Goal: Complete application form

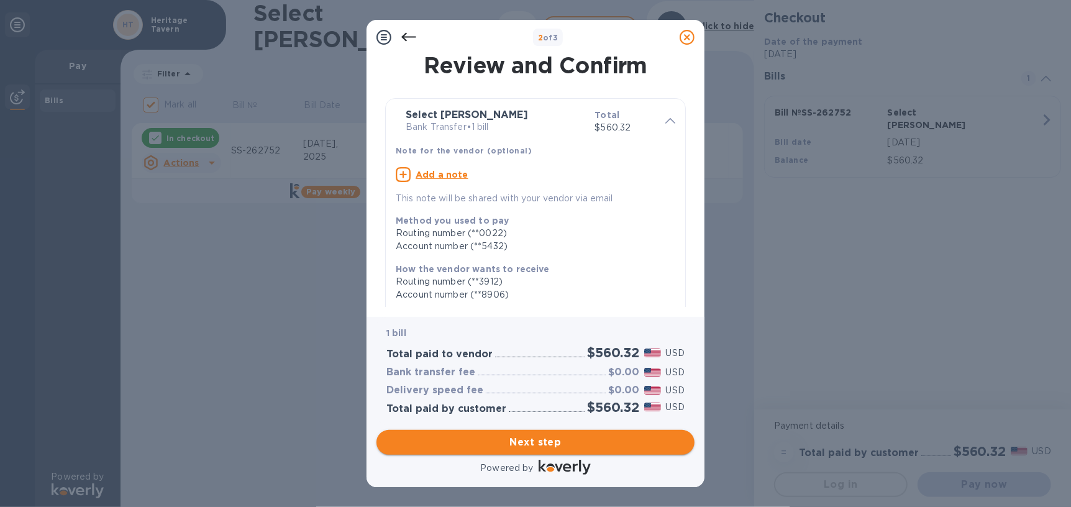
click at [583, 444] on span "Next step" at bounding box center [535, 442] width 298 height 15
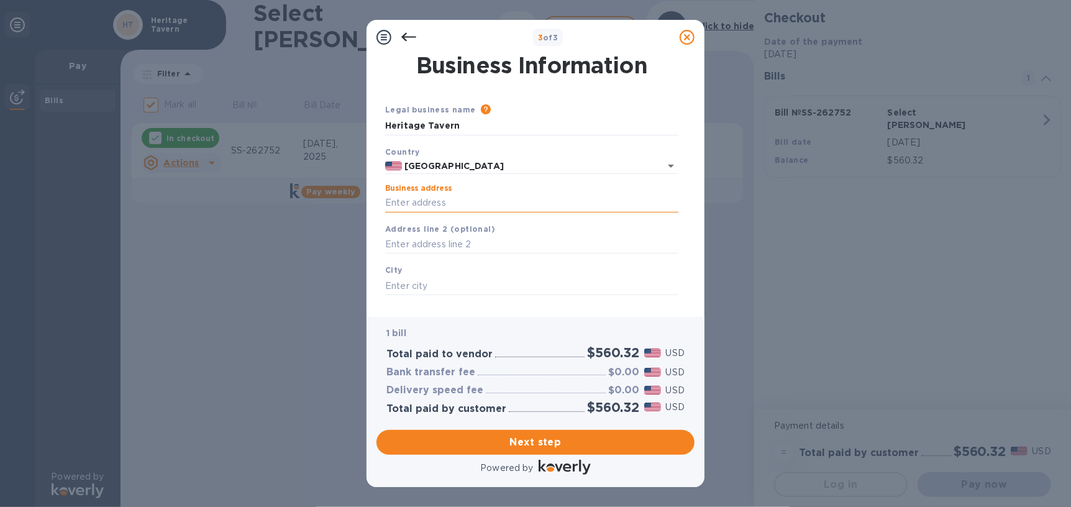
click at [458, 197] on input "Business address" at bounding box center [531, 203] width 293 height 19
type input "[STREET_ADDRESS]"
click at [442, 291] on input "text" at bounding box center [531, 285] width 293 height 19
type input "[GEOGRAPHIC_DATA]"
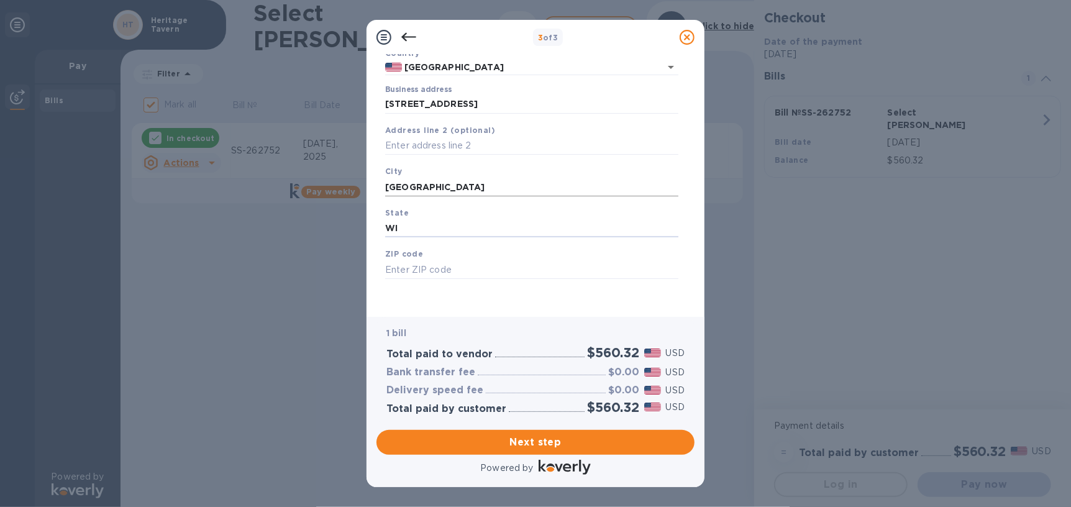
type input "WI"
type input "53703"
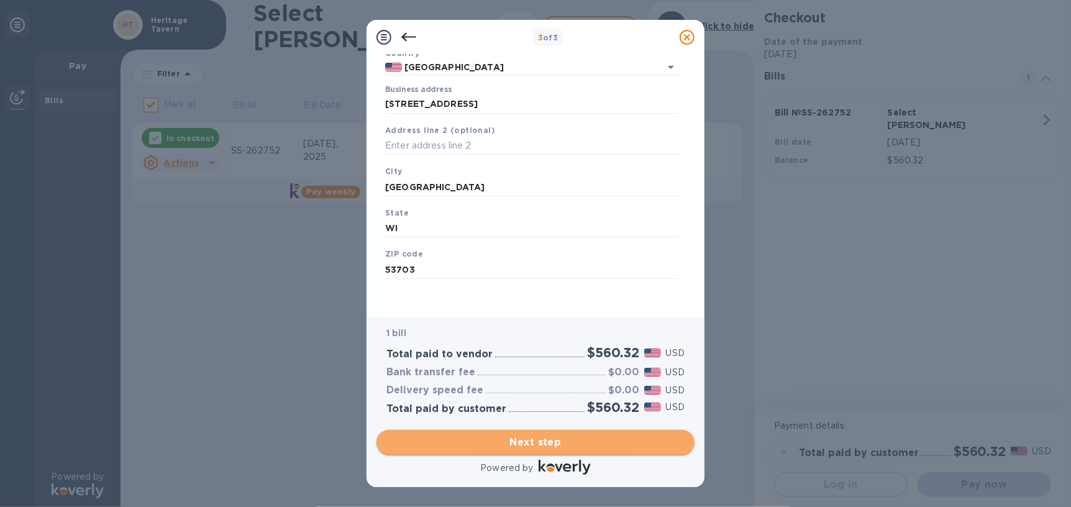
click at [524, 438] on span "Next step" at bounding box center [535, 442] width 298 height 15
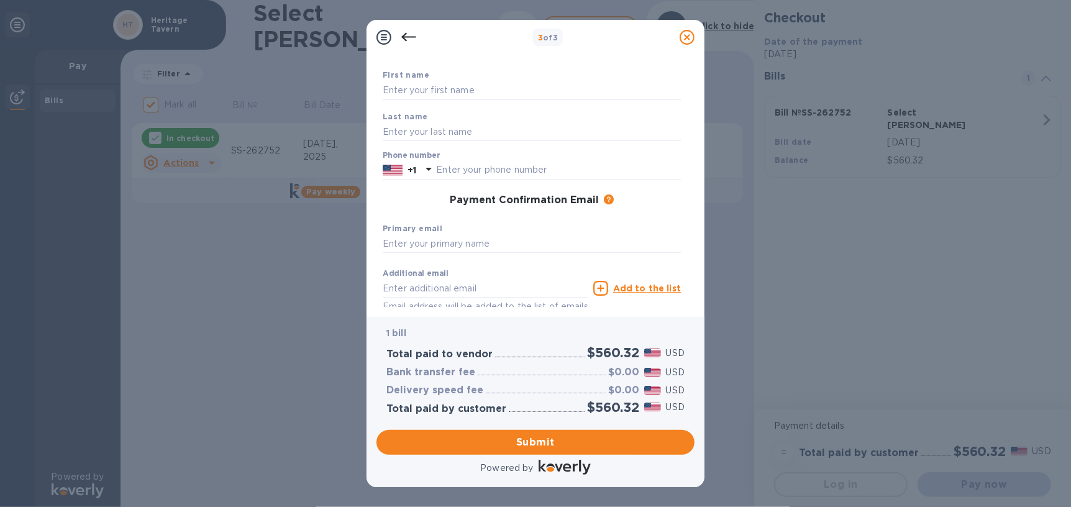
scroll to position [0, 0]
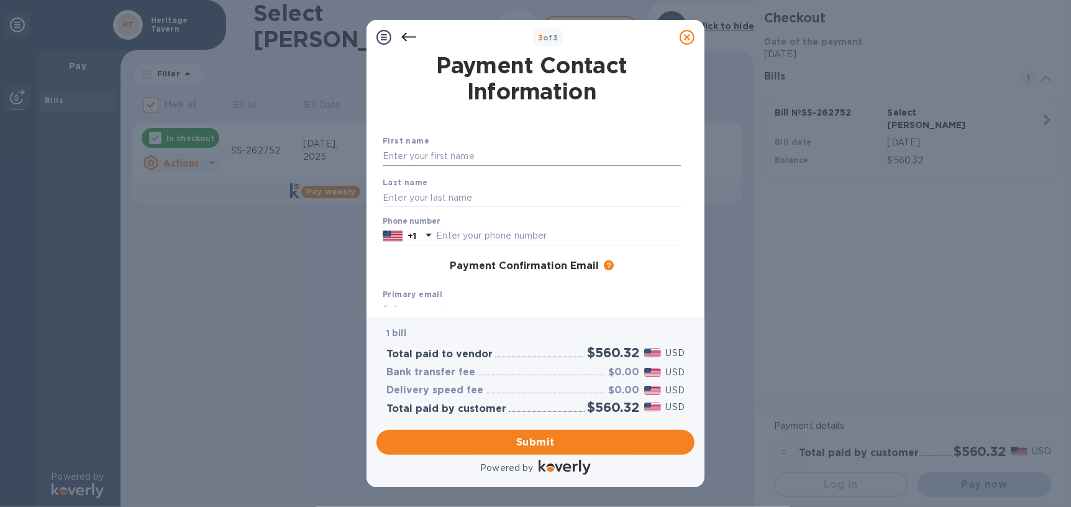
click at [448, 155] on input "text" at bounding box center [532, 156] width 298 height 19
type input "[PERSON_NAME]"
type input "Biel"
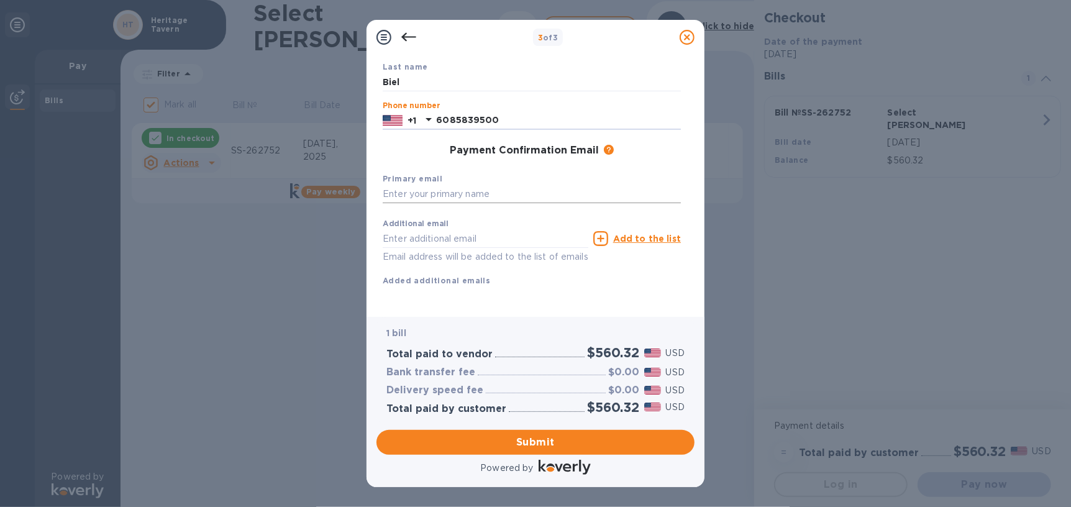
scroll to position [124, 0]
type input "6085839500"
click at [470, 185] on input "text" at bounding box center [532, 194] width 298 height 19
type input "[EMAIL_ADDRESS][DOMAIN_NAME]"
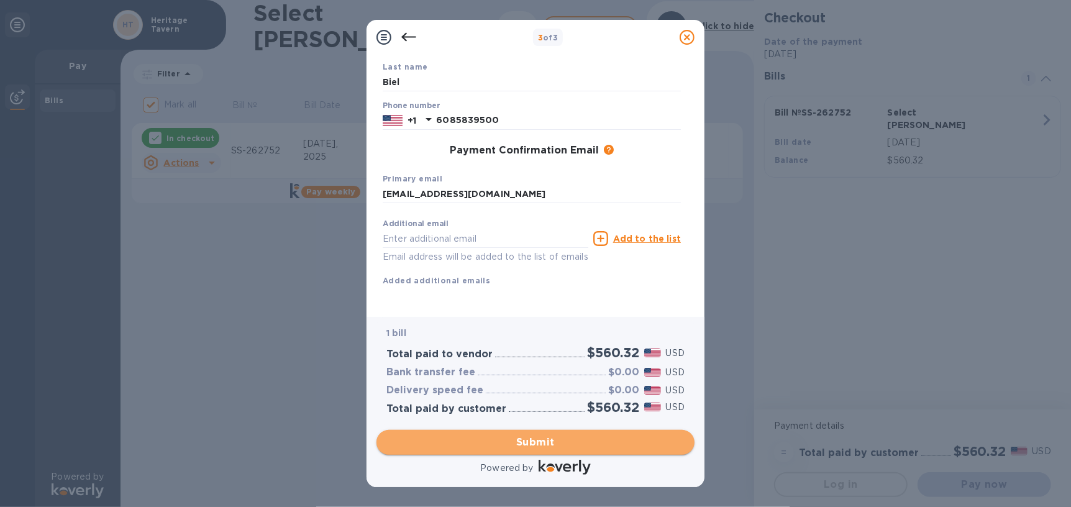
click at [554, 438] on span "Submit" at bounding box center [535, 442] width 298 height 15
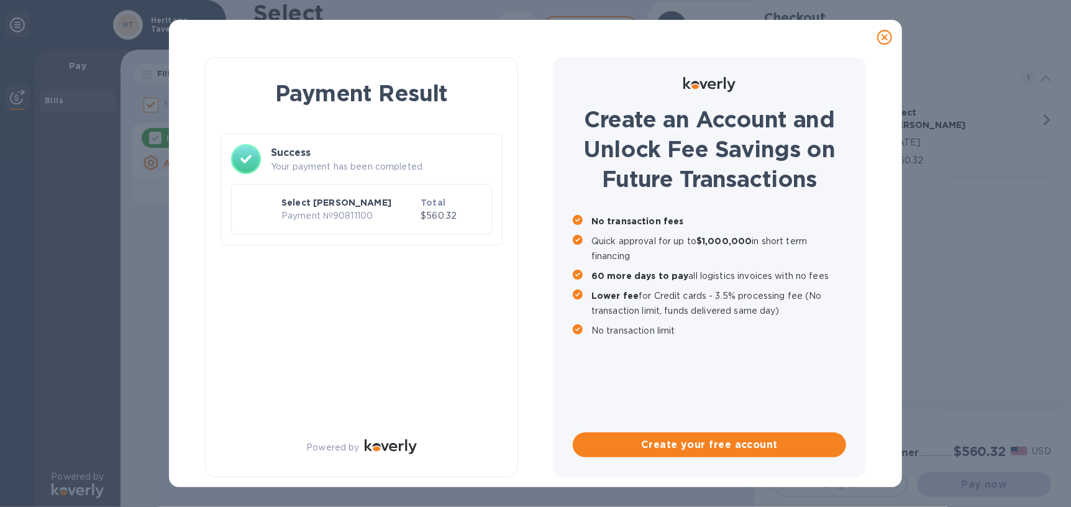
checkbox input "false"
